Goal: Task Accomplishment & Management: Manage account settings

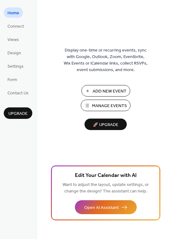
click at [97, 101] on button "Manage Events" at bounding box center [106, 104] width 50 height 11
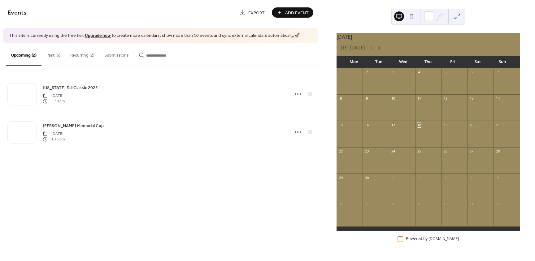
click at [85, 53] on button "Recurring (2)" at bounding box center [82, 54] width 34 height 22
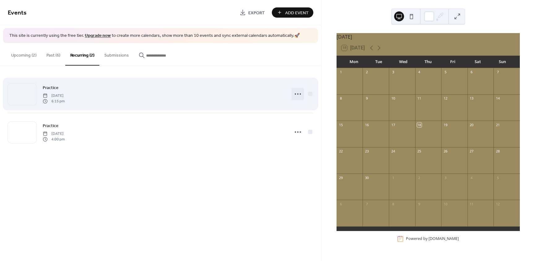
click at [297, 95] on icon at bounding box center [298, 94] width 10 height 10
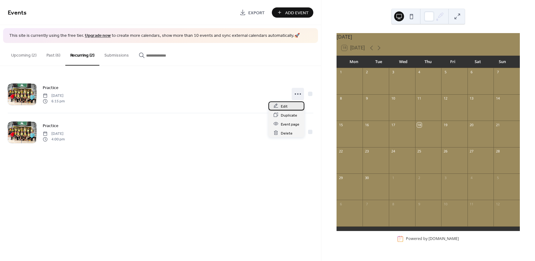
click at [281, 106] on div "Edit" at bounding box center [287, 106] width 36 height 9
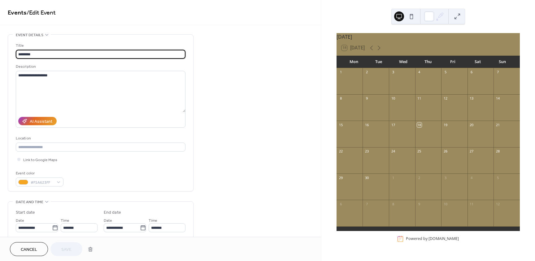
type input "**********"
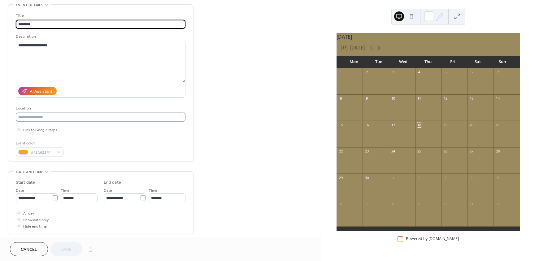
scroll to position [31, 0]
click at [67, 196] on input "*******" at bounding box center [79, 197] width 37 height 9
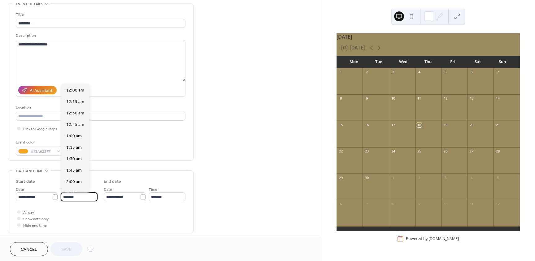
scroll to position [837, 0]
type input "*******"
click at [154, 199] on input "*******" at bounding box center [167, 197] width 37 height 9
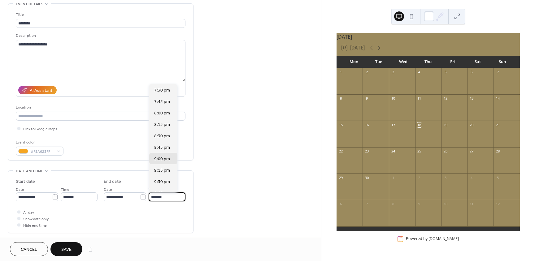
click at [71, 247] on span "Save" at bounding box center [66, 250] width 10 height 7
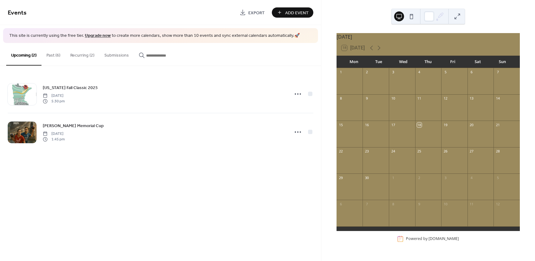
click at [78, 54] on button "Recurring (2)" at bounding box center [82, 54] width 34 height 22
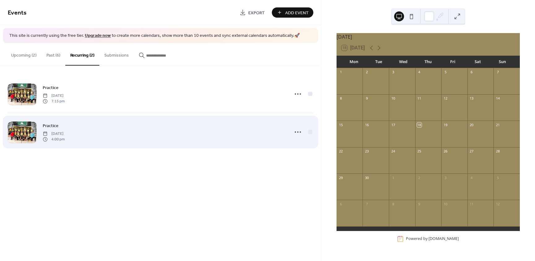
click at [106, 136] on div "Practice [DATE] 4:00 pm" at bounding box center [164, 132] width 243 height 20
click at [297, 134] on icon at bounding box center [298, 132] width 10 height 10
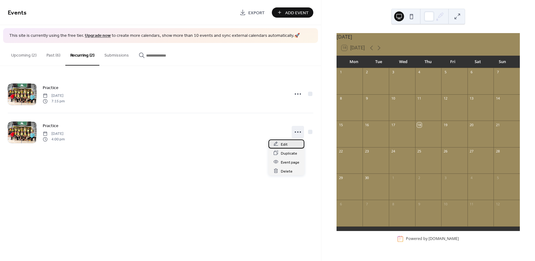
click at [282, 144] on span "Edit" at bounding box center [284, 144] width 7 height 7
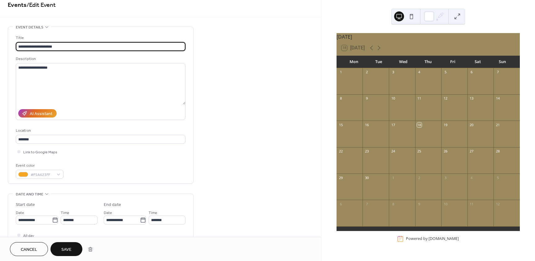
scroll to position [31, 0]
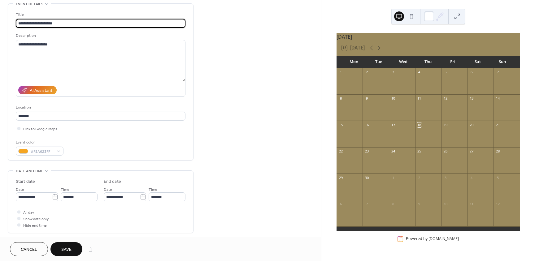
type input "**********"
click at [70, 250] on span "Save" at bounding box center [66, 250] width 10 height 7
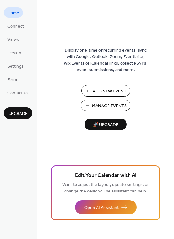
click at [94, 103] on span "Manage Events" at bounding box center [109, 106] width 35 height 7
click at [11, 52] on span "Design" at bounding box center [14, 53] width 14 height 7
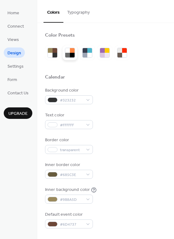
click at [69, 51] on div at bounding box center [70, 53] width 10 height 10
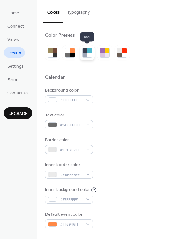
click at [89, 54] on div at bounding box center [89, 55] width 5 height 5
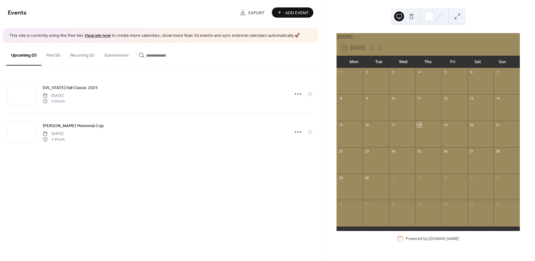
click at [84, 55] on button "Recurring (2)" at bounding box center [82, 54] width 34 height 22
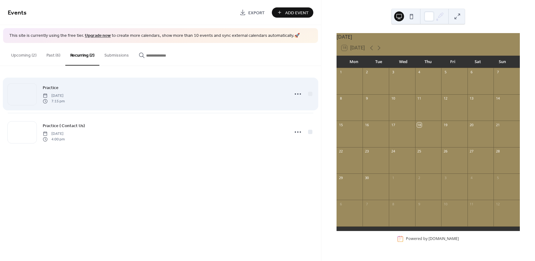
click at [65, 97] on span "Thursday, August 21, 2025" at bounding box center [54, 96] width 22 height 6
click at [307, 93] on div at bounding box center [310, 94] width 6 height 6
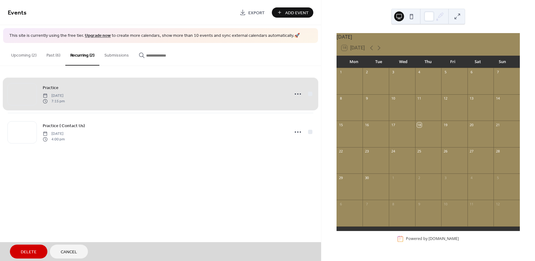
drag, startPoint x: 150, startPoint y: 109, endPoint x: 147, endPoint y: 108, distance: 3.5
click at [147, 108] on div "Practice Thursday, August 21, 2025 7:15 pm" at bounding box center [161, 94] width 306 height 38
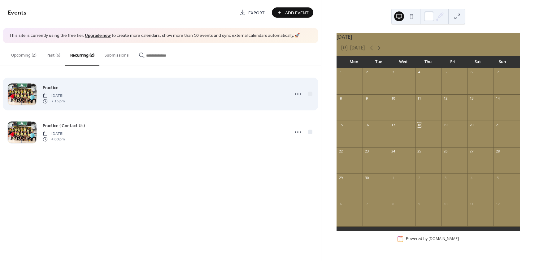
click at [65, 98] on span "Thursday, August 21, 2025" at bounding box center [54, 96] width 22 height 6
click at [51, 96] on span "Thursday, August 21, 2025" at bounding box center [54, 96] width 22 height 6
click at [42, 90] on div "Practice Thursday, August 21, 2025 7:15 pm" at bounding box center [161, 94] width 306 height 38
click at [28, 90] on div at bounding box center [22, 95] width 29 height 22
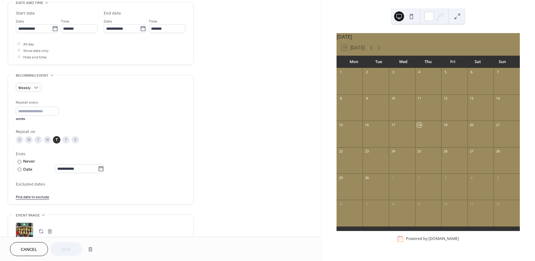
scroll to position [217, 0]
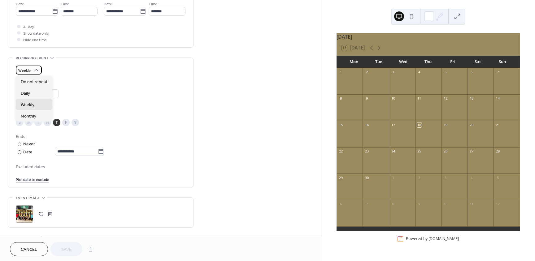
click at [38, 70] on icon at bounding box center [36, 70] width 6 height 6
click at [120, 85] on div "Repeat every * weeks" at bounding box center [101, 93] width 170 height 22
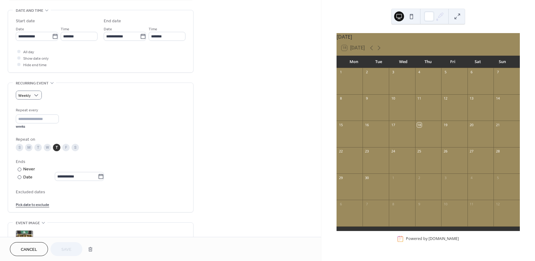
scroll to position [191, 0]
click at [63, 178] on input "**********" at bounding box center [76, 177] width 43 height 9
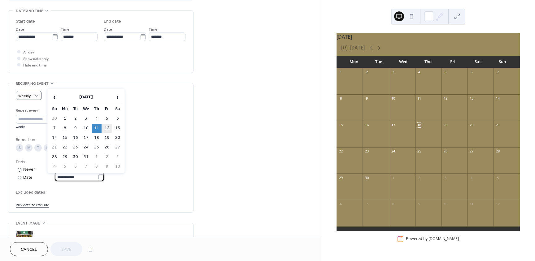
click at [105, 127] on td "12" at bounding box center [107, 128] width 10 height 9
type input "**********"
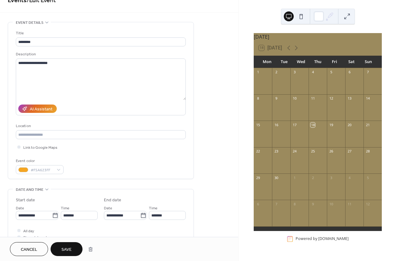
scroll to position [31, 0]
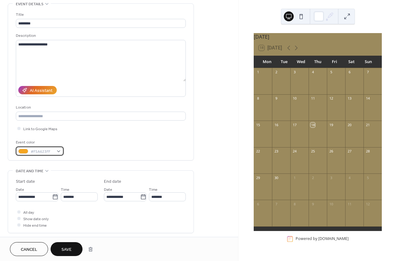
drag, startPoint x: 47, startPoint y: 152, endPoint x: 53, endPoint y: 150, distance: 6.6
click at [47, 153] on span "#F5A623FF" at bounding box center [42, 152] width 23 height 7
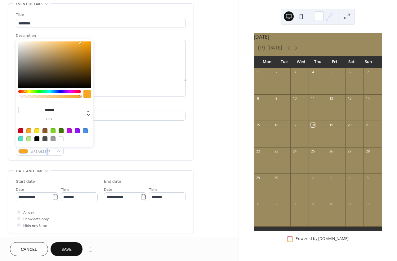
click at [84, 131] on div at bounding box center [85, 131] width 5 height 5
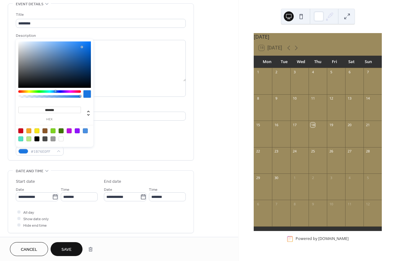
click at [82, 46] on div at bounding box center [54, 65] width 72 height 46
type input "*******"
click at [121, 145] on div "Event color #1A78E5FF" at bounding box center [101, 147] width 170 height 16
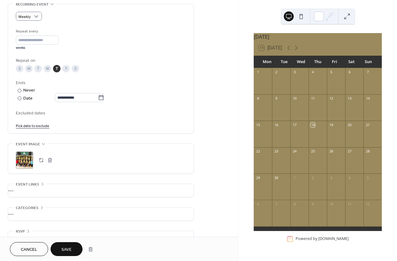
scroll to position [283, 0]
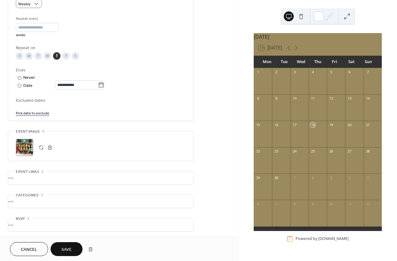
click at [31, 176] on div "•••" at bounding box center [100, 178] width 185 height 13
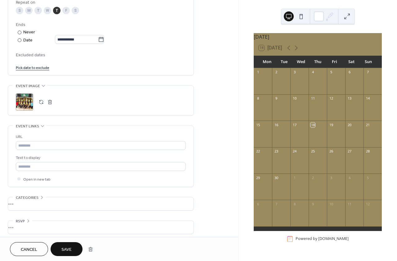
scroll to position [331, 0]
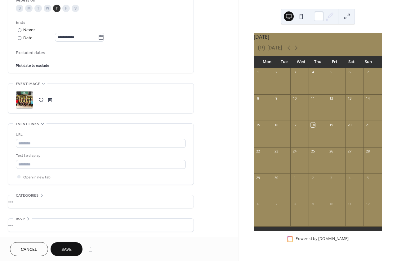
click at [29, 197] on div "•••" at bounding box center [100, 201] width 185 height 13
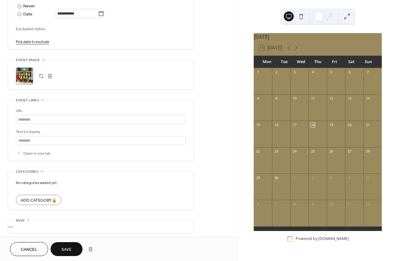
scroll to position [356, 0]
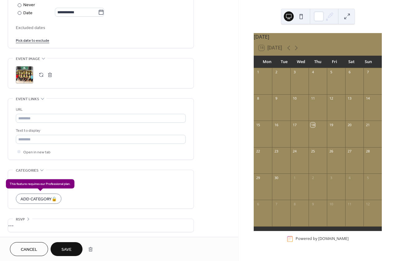
click at [37, 199] on div "Add Category 🔒" at bounding box center [39, 199] width 46 height 10
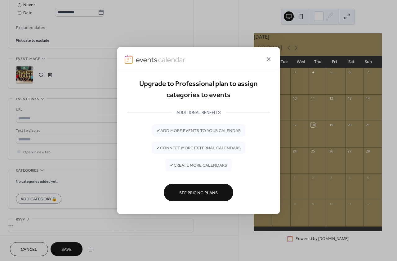
click at [269, 57] on icon at bounding box center [268, 58] width 7 height 7
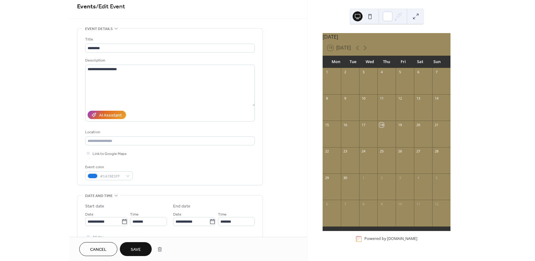
scroll to position [0, 0]
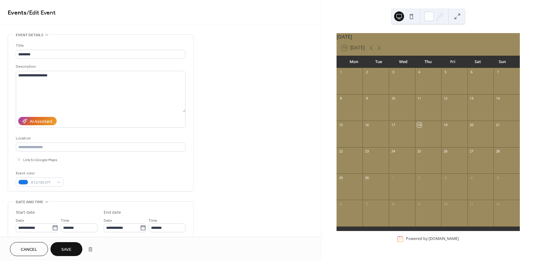
click at [74, 247] on button "Save" at bounding box center [67, 250] width 32 height 14
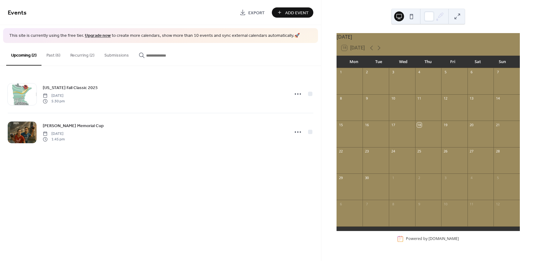
click at [409, 19] on button at bounding box center [412, 16] width 10 height 10
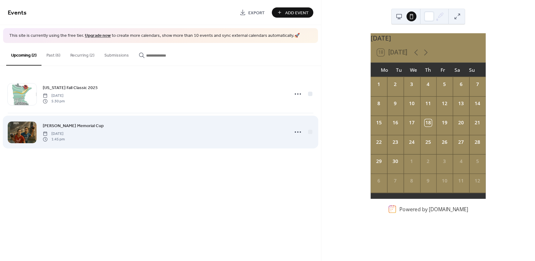
click at [65, 131] on span "[DATE]" at bounding box center [54, 134] width 22 height 6
drag, startPoint x: 301, startPoint y: 125, endPoint x: 298, endPoint y: 127, distance: 3.3
click at [299, 126] on div "Micheal Lipov Memorial Cup Friday, October 24, 2025 1:45 pm" at bounding box center [161, 132] width 306 height 38
click at [297, 136] on icon at bounding box center [298, 132] width 10 height 10
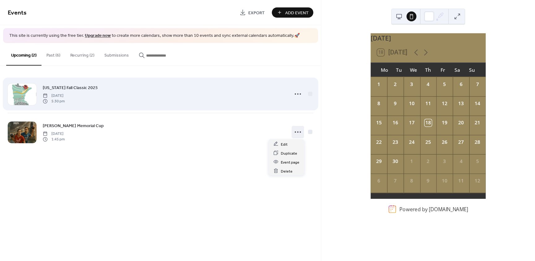
click at [78, 76] on div "Minnesota Fall Classic 2025 Friday, September 26, 2025 5:30 pm" at bounding box center [161, 94] width 306 height 38
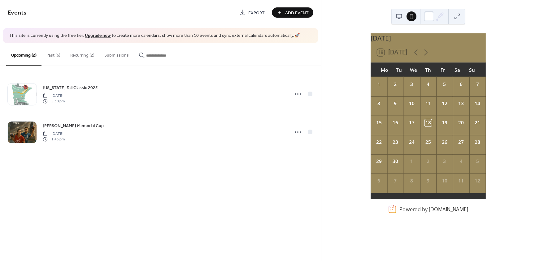
click at [78, 55] on button "Recurring (2)" at bounding box center [82, 54] width 34 height 22
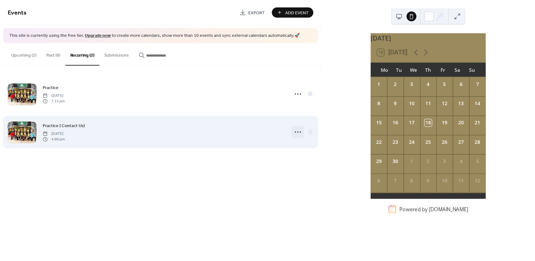
click at [298, 133] on icon at bounding box center [298, 132] width 10 height 10
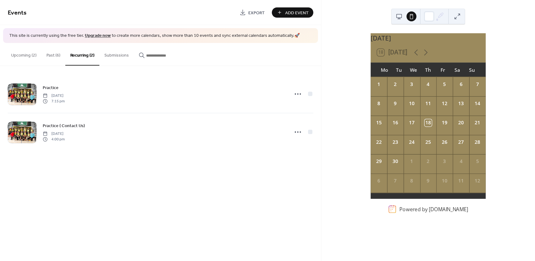
click at [412, 18] on button at bounding box center [412, 16] width 10 height 10
click at [397, 19] on button at bounding box center [399, 16] width 10 height 10
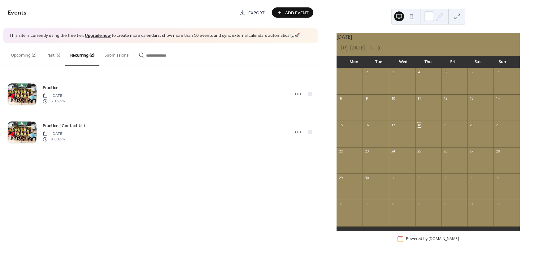
click at [406, 17] on div at bounding box center [405, 16] width 22 height 15
click at [410, 15] on button at bounding box center [412, 16] width 10 height 10
